Goal: Complete application form

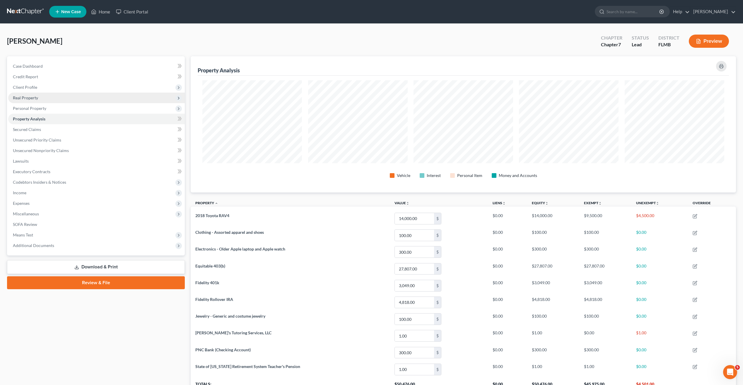
click at [26, 96] on span "Real Property" at bounding box center [25, 97] width 25 height 5
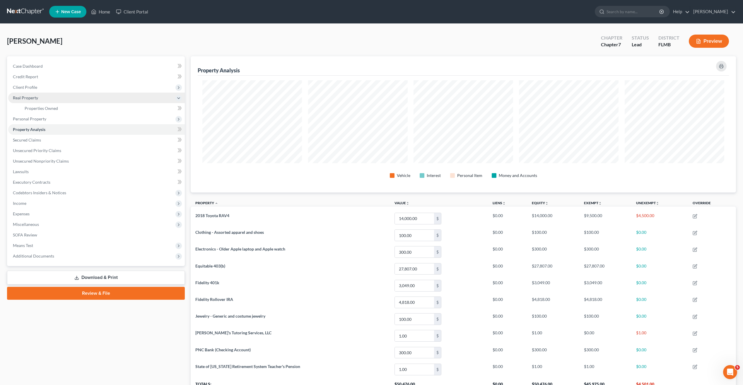
drag, startPoint x: 17, startPoint y: 98, endPoint x: 25, endPoint y: 93, distance: 9.3
click at [17, 98] on span "Real Property" at bounding box center [25, 97] width 25 height 5
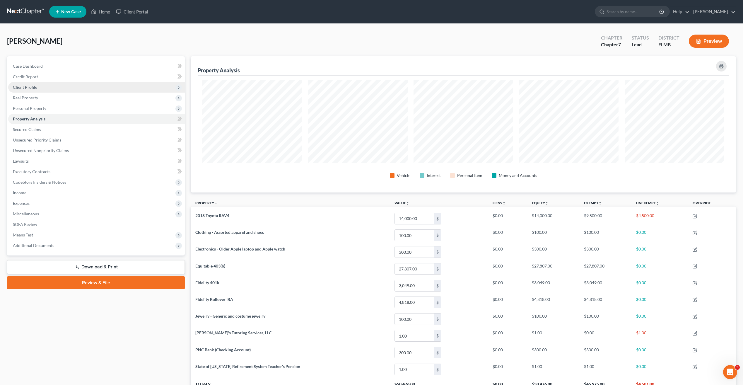
click at [27, 87] on span "Client Profile" at bounding box center [25, 87] width 24 height 5
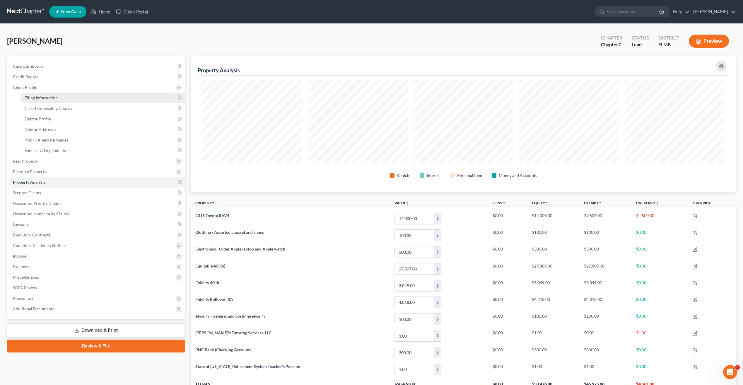
click at [45, 101] on link "Filing Information" at bounding box center [102, 98] width 165 height 11
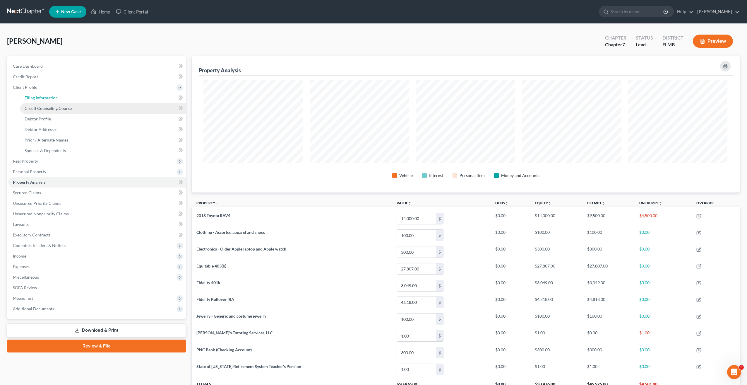
select select "1"
select select "0"
select select "9"
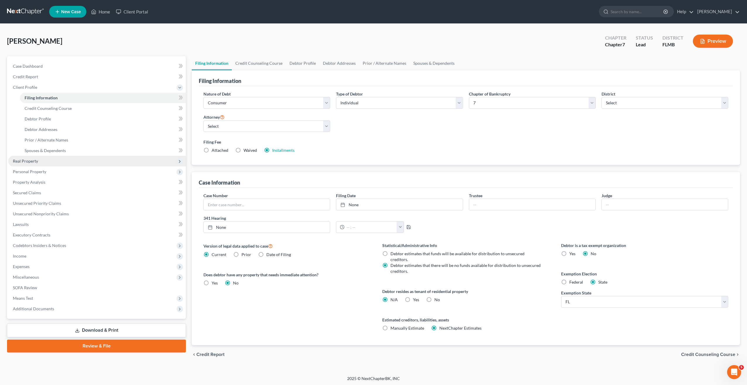
click at [117, 159] on span "Real Property" at bounding box center [97, 161] width 178 height 11
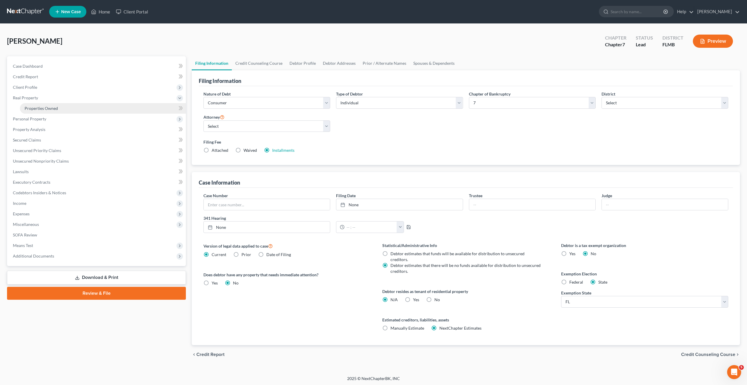
click at [31, 109] on span "Properties Owned" at bounding box center [41, 108] width 33 height 5
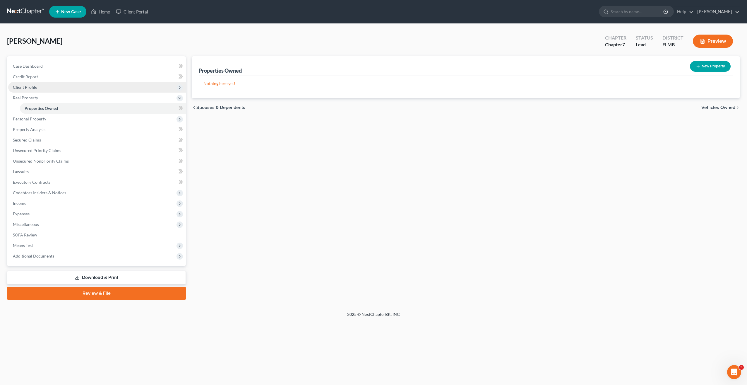
click at [35, 90] on span "Client Profile" at bounding box center [97, 87] width 178 height 11
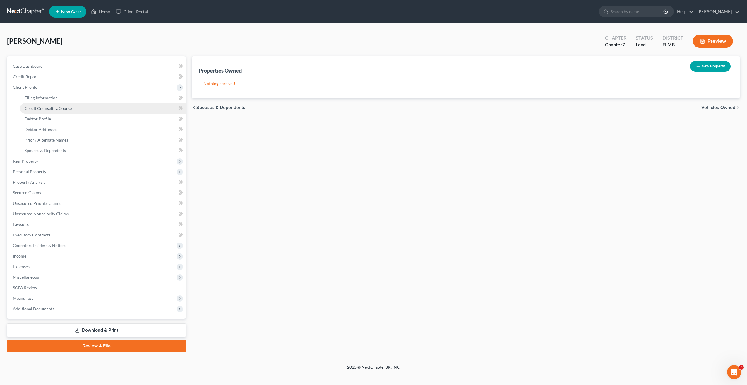
click at [35, 109] on span "Credit Counseling Course" at bounding box center [48, 108] width 47 height 5
